Goal: Entertainment & Leisure: Consume media (video, audio)

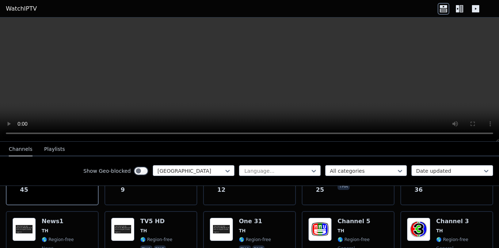
scroll to position [156, 0]
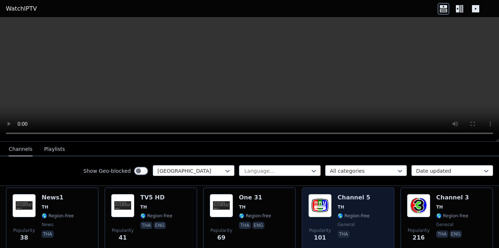
click at [332, 200] on div "Popularity 101 Channel 5 TH 🌎 Region-free general tha" at bounding box center [348, 220] width 80 height 53
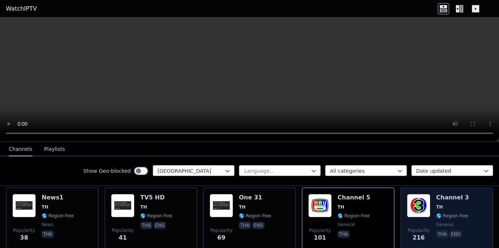
click at [419, 223] on span "Popularity 216" at bounding box center [418, 234] width 23 height 23
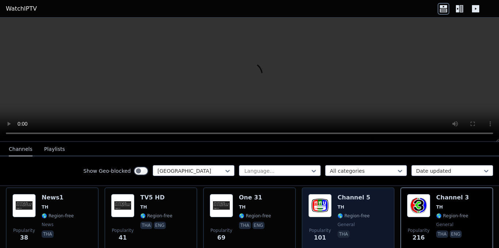
scroll to position [229, 0]
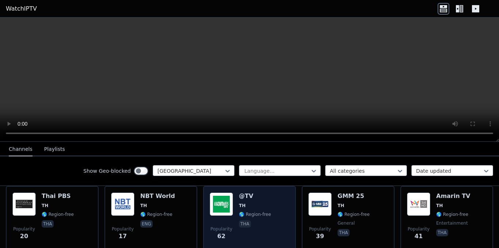
click at [247, 220] on span "tha" at bounding box center [255, 224] width 32 height 9
click at [252, 204] on div "@TV TH 🌎 Region-free tha" at bounding box center [255, 218] width 32 height 53
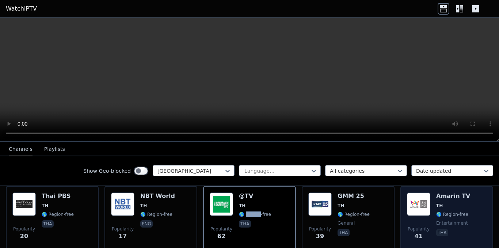
click at [417, 203] on img at bounding box center [418, 203] width 23 height 23
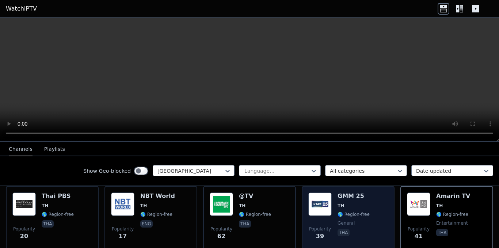
click at [346, 203] on div "GMM 25 TH 🌎 Region-free general tha" at bounding box center [353, 218] width 32 height 53
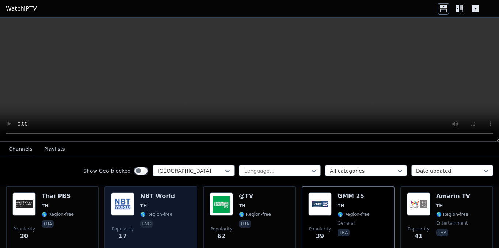
click at [106, 203] on div "Popularity 17 NBT World TH 🌎 Region-free eng" at bounding box center [150, 219] width 93 height 66
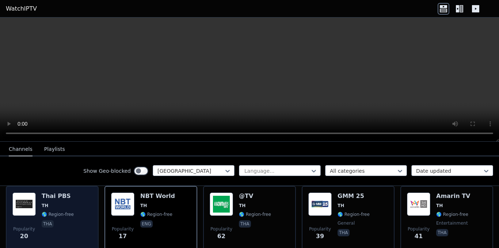
click at [50, 203] on div "Thai PBS TH 🌎 Region-free tha" at bounding box center [58, 218] width 32 height 53
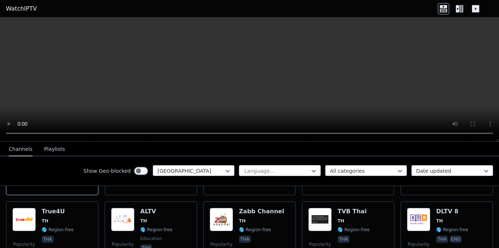
scroll to position [338, 0]
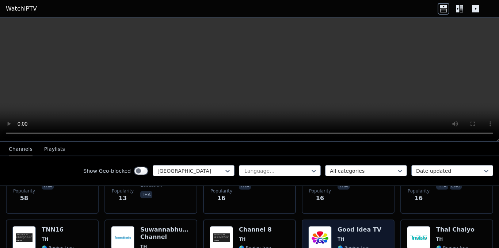
click at [358, 229] on div "Good Idea TV TH 🌎 Region-free entertainment tha" at bounding box center [359, 252] width 44 height 53
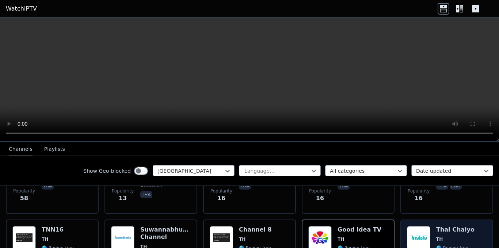
click at [418, 227] on img at bounding box center [418, 237] width 23 height 23
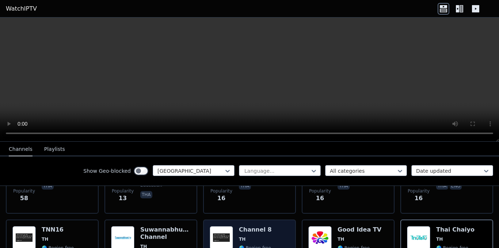
click at [248, 228] on div "Channel 8 TH 🌎 Region-free general tha" at bounding box center [255, 252] width 33 height 53
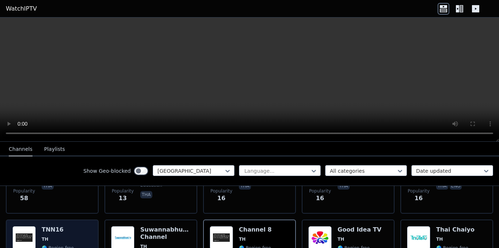
click at [46, 226] on h6 "TNN16" at bounding box center [58, 229] width 32 height 7
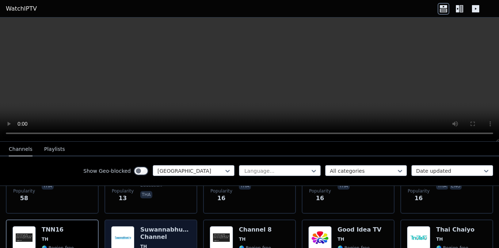
click at [142, 226] on h6 "Suwannabhumi Channel" at bounding box center [165, 233] width 50 height 15
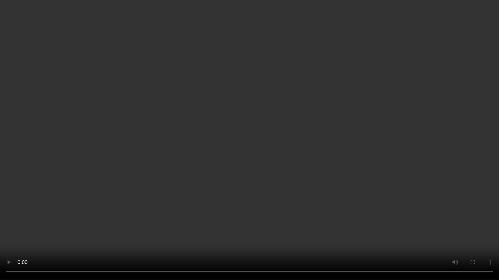
click at [366, 246] on video at bounding box center [249, 140] width 499 height 280
click at [402, 235] on video at bounding box center [249, 140] width 499 height 280
click at [338, 206] on video at bounding box center [249, 140] width 499 height 280
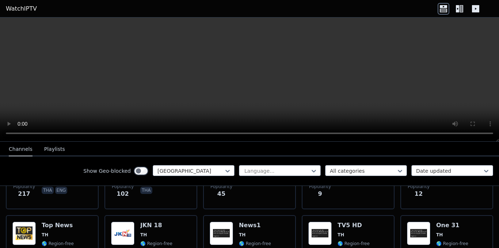
scroll to position [328, 0]
